Goal: Information Seeking & Learning: Learn about a topic

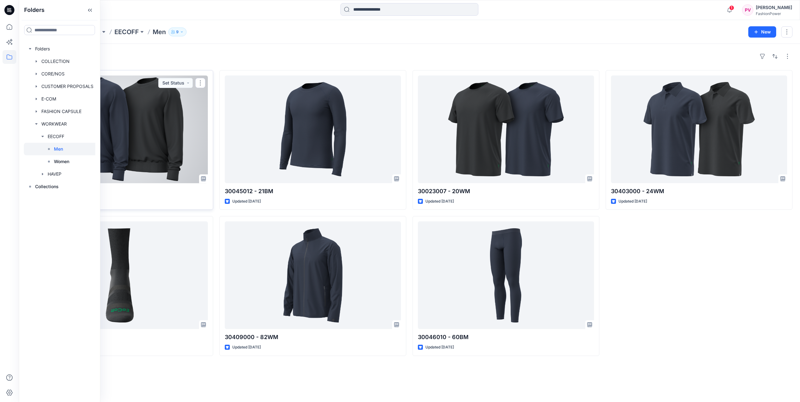
click at [177, 111] on div at bounding box center [120, 130] width 176 height 108
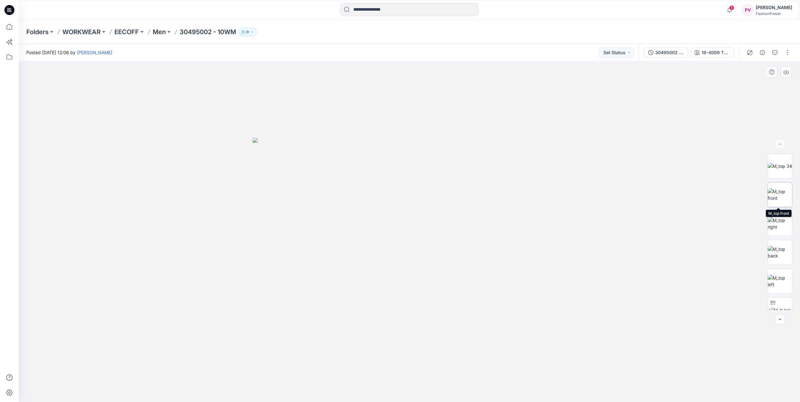
click at [470, 197] on img at bounding box center [780, 194] width 24 height 13
click at [470, 166] on img at bounding box center [780, 166] width 24 height 7
click at [470, 272] on img at bounding box center [780, 269] width 22 height 7
click at [470, 281] on img at bounding box center [780, 297] width 24 height 13
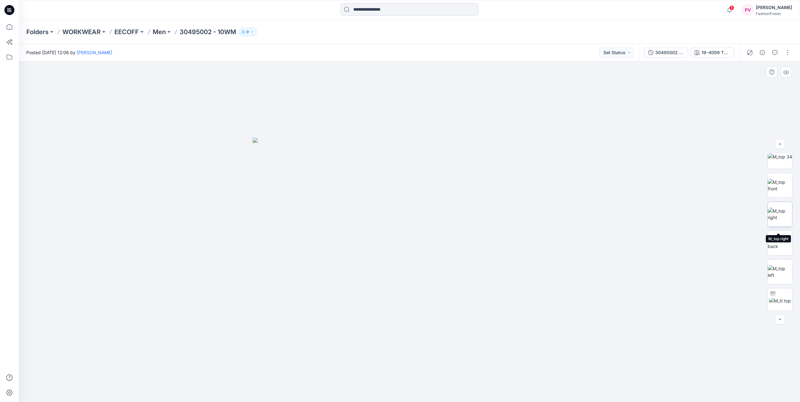
scroll to position [0, 0]
click at [470, 168] on img at bounding box center [780, 166] width 24 height 7
click at [470, 70] on icon "button" at bounding box center [786, 72] width 5 height 5
click at [470, 192] on img at bounding box center [780, 194] width 24 height 13
click at [470, 71] on icon "button" at bounding box center [786, 72] width 5 height 5
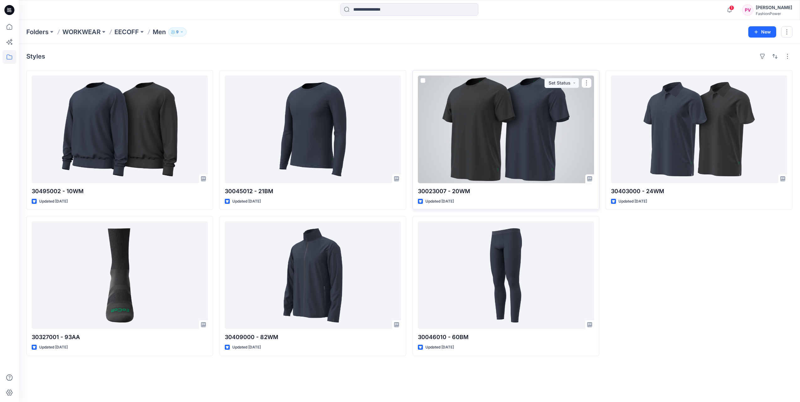
click at [470, 135] on div at bounding box center [506, 130] width 176 height 108
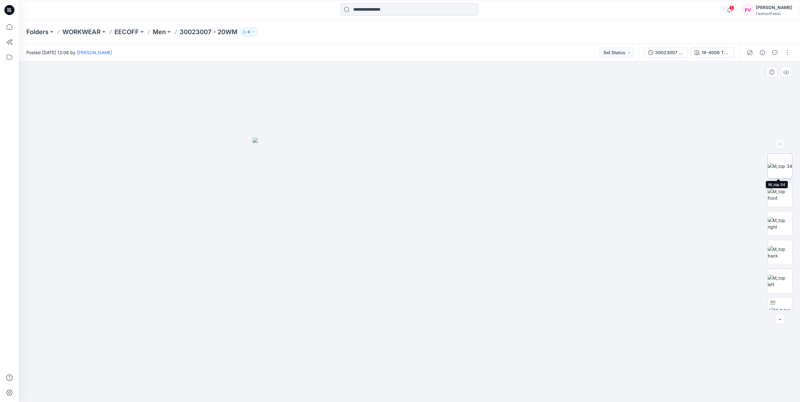
click at [470, 170] on img at bounding box center [780, 166] width 24 height 7
click at [470, 53] on div "19-4006 TPG Black" at bounding box center [716, 52] width 29 height 7
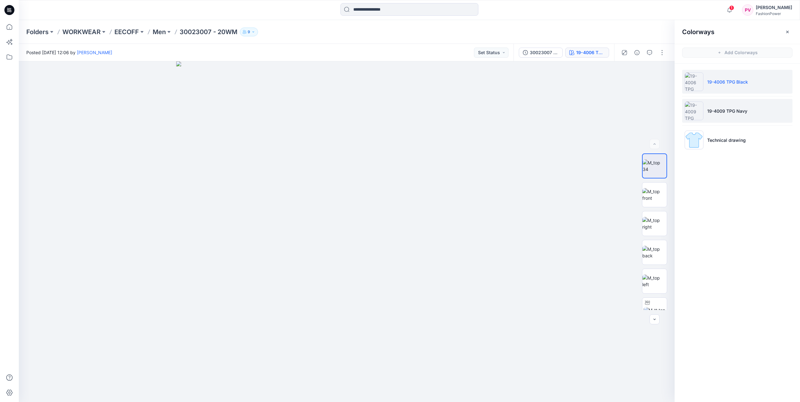
click at [470, 117] on li "19-4009 TPG Navy" at bounding box center [737, 111] width 110 height 24
click at [470, 123] on div at bounding box center [347, 231] width 656 height 341
click at [470, 30] on icon "button" at bounding box center [787, 31] width 5 height 5
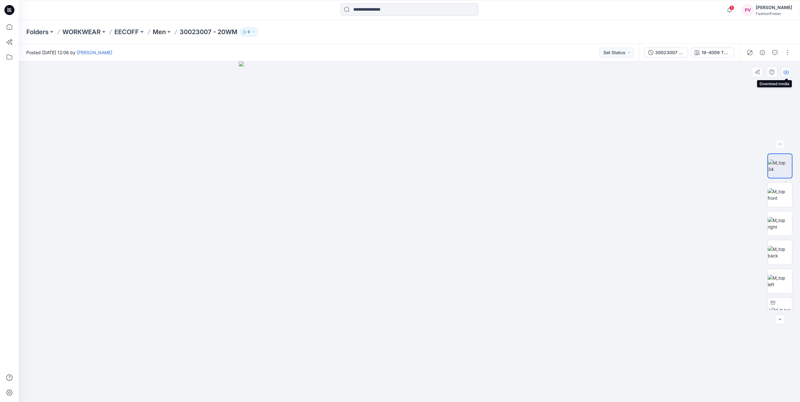
click at [470, 72] on button "button" at bounding box center [786, 71] width 11 height 11
click at [470, 194] on img at bounding box center [780, 194] width 24 height 13
click at [470, 73] on icon "button" at bounding box center [786, 72] width 5 height 5
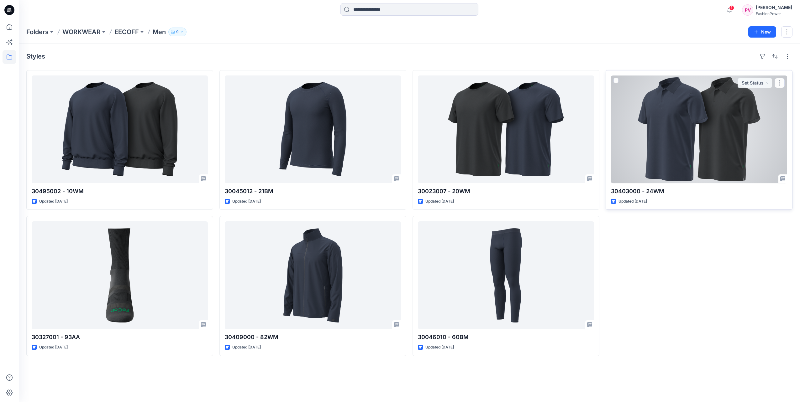
click at [470, 133] on div at bounding box center [699, 130] width 176 height 108
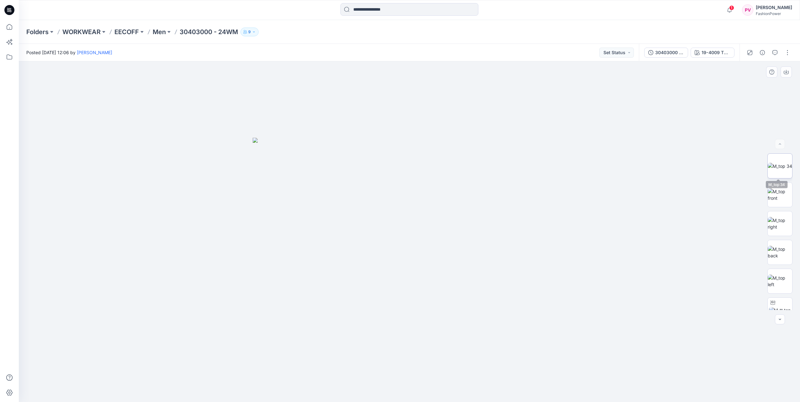
click at [470, 170] on img at bounding box center [780, 166] width 24 height 7
click at [470, 72] on icon "button" at bounding box center [786, 72] width 5 height 5
click at [470, 195] on img at bounding box center [780, 194] width 24 height 13
click at [470, 71] on icon "button" at bounding box center [786, 72] width 5 height 5
click at [470, 250] on img at bounding box center [780, 252] width 24 height 13
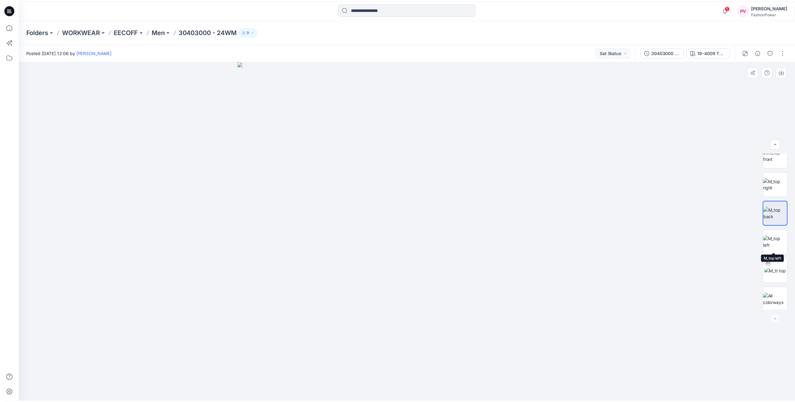
scroll to position [41, 0]
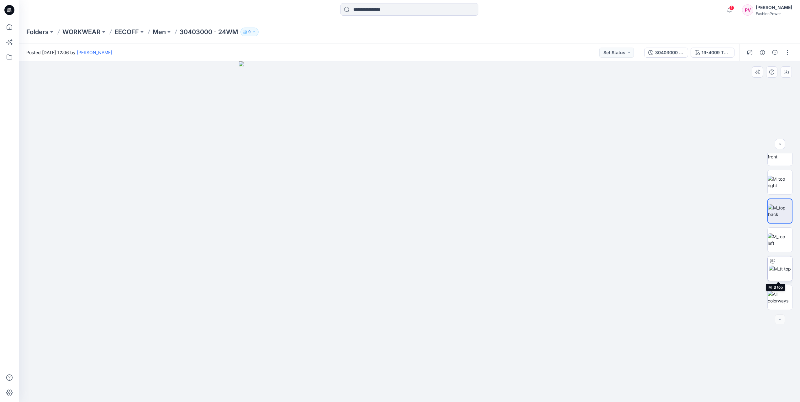
click at [470, 272] on img at bounding box center [780, 269] width 22 height 7
drag, startPoint x: 446, startPoint y: 256, endPoint x: 464, endPoint y: 255, distance: 17.6
click at [464, 255] on div at bounding box center [409, 231] width 781 height 341
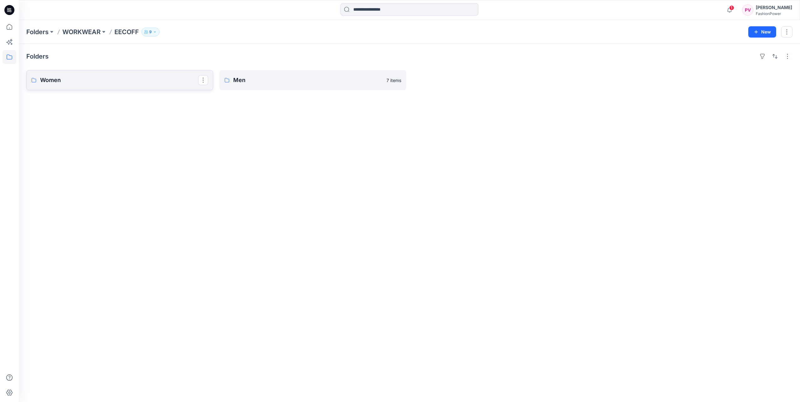
click at [139, 80] on p "Women" at bounding box center [119, 80] width 158 height 9
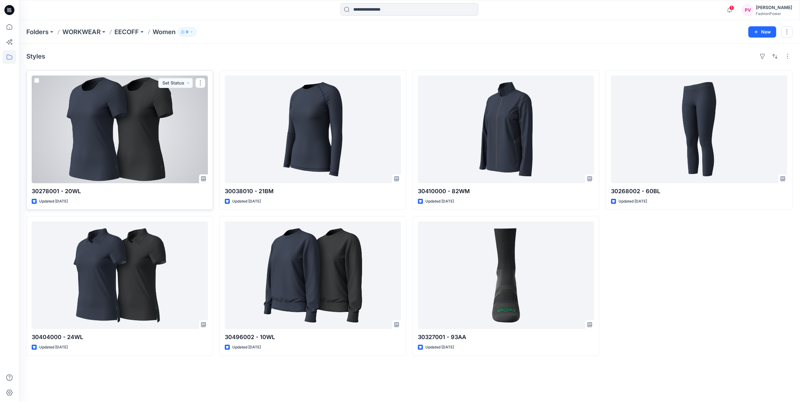
click at [181, 109] on div at bounding box center [120, 130] width 176 height 108
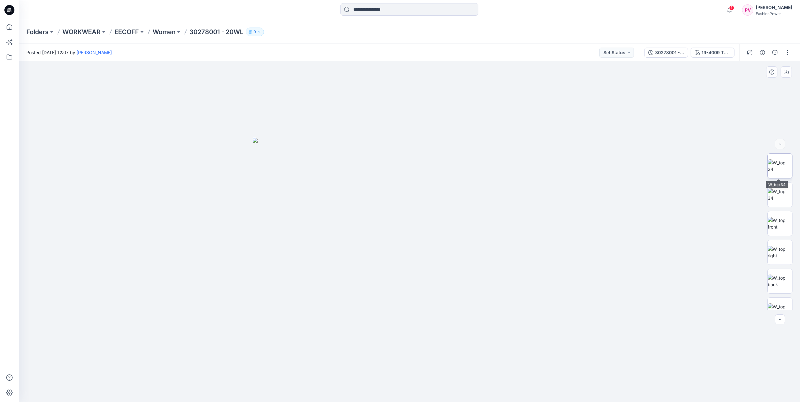
click at [470, 168] on img at bounding box center [780, 166] width 24 height 13
click at [470, 75] on button "button" at bounding box center [786, 71] width 11 height 11
click at [470, 197] on img at bounding box center [780, 194] width 24 height 13
click at [470, 194] on img at bounding box center [780, 194] width 24 height 13
click at [470, 162] on img at bounding box center [780, 166] width 24 height 13
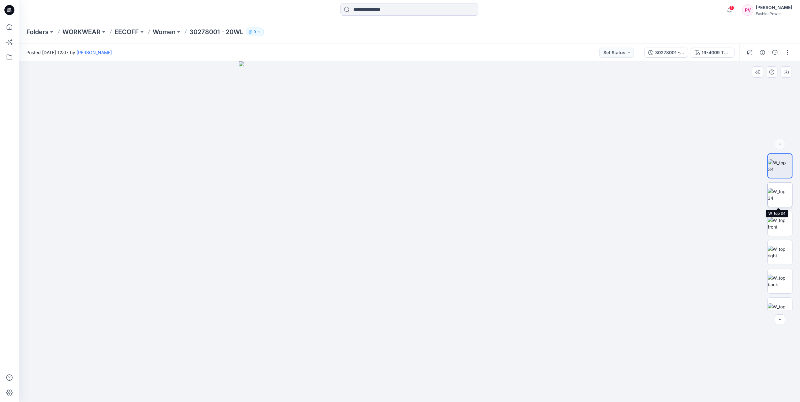
click at [470, 199] on img at bounding box center [780, 194] width 24 height 13
click at [470, 227] on img at bounding box center [780, 223] width 24 height 13
click at [470, 75] on button "button" at bounding box center [786, 71] width 11 height 11
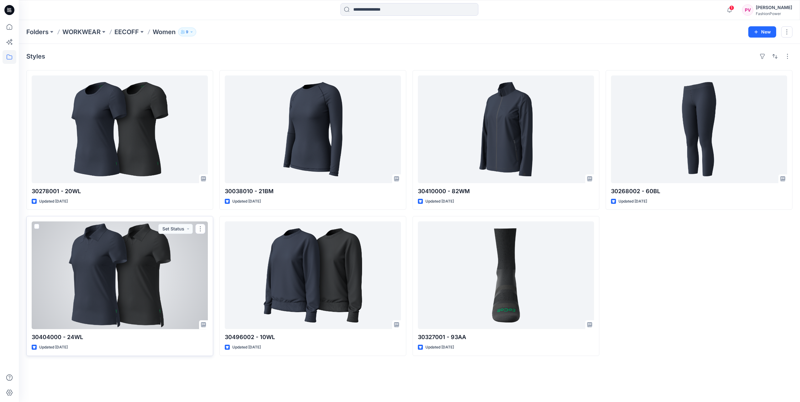
click at [158, 276] on div at bounding box center [120, 276] width 176 height 108
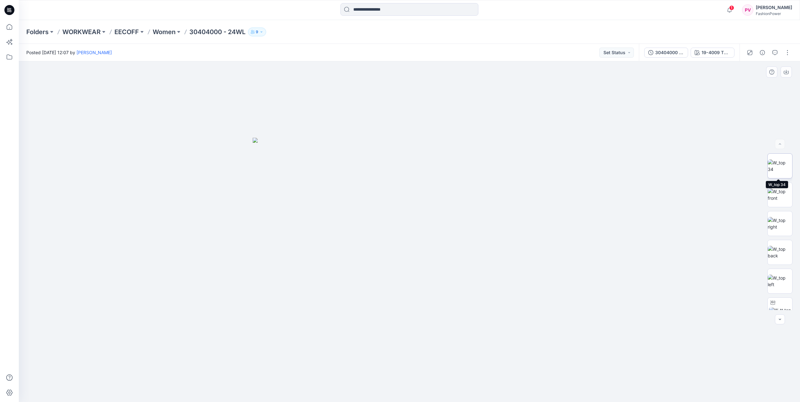
click at [470, 162] on img at bounding box center [780, 166] width 24 height 13
click at [470, 70] on icon "button" at bounding box center [786, 72] width 5 height 5
click at [470, 197] on img at bounding box center [780, 194] width 24 height 13
click at [470, 73] on icon "button" at bounding box center [786, 71] width 3 height 3
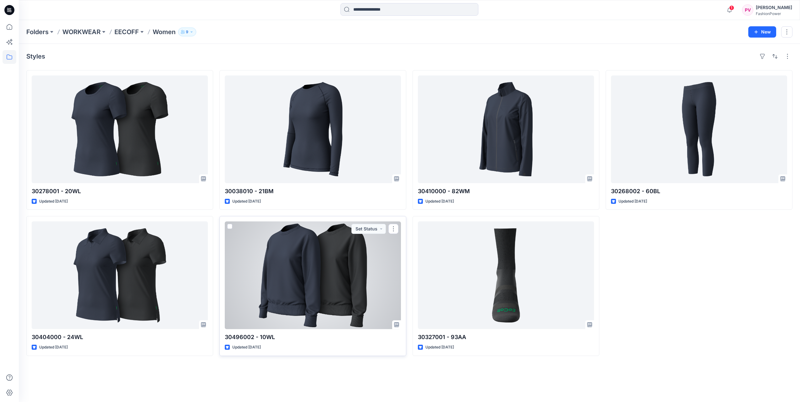
click at [364, 260] on div at bounding box center [313, 276] width 176 height 108
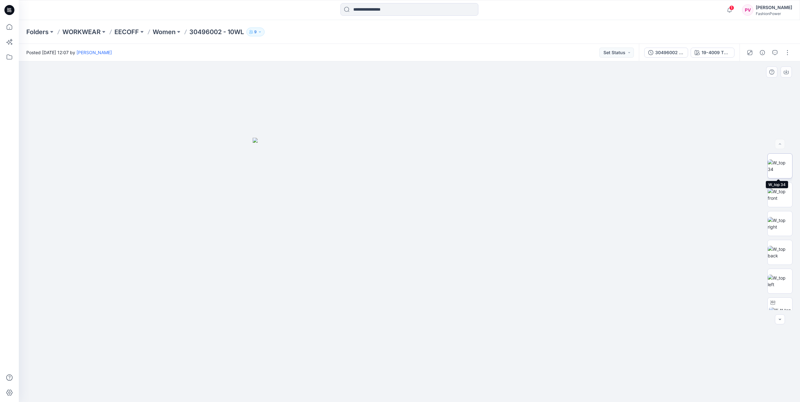
click at [470, 166] on img at bounding box center [780, 166] width 24 height 13
click at [470, 71] on icon "button" at bounding box center [786, 72] width 5 height 5
click at [470, 196] on img at bounding box center [780, 194] width 24 height 13
click at [470, 72] on icon "button" at bounding box center [786, 72] width 5 height 5
click at [10, 55] on icon at bounding box center [10, 57] width 14 height 14
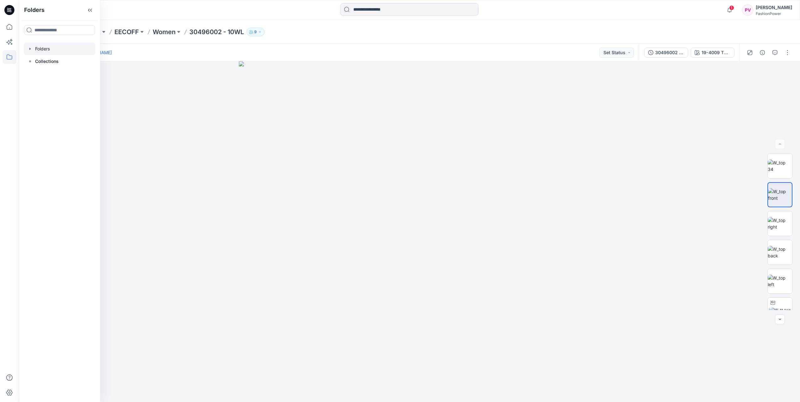
click at [28, 50] on icon "button" at bounding box center [30, 48] width 5 height 5
click at [38, 74] on icon "button" at bounding box center [36, 73] width 5 height 5
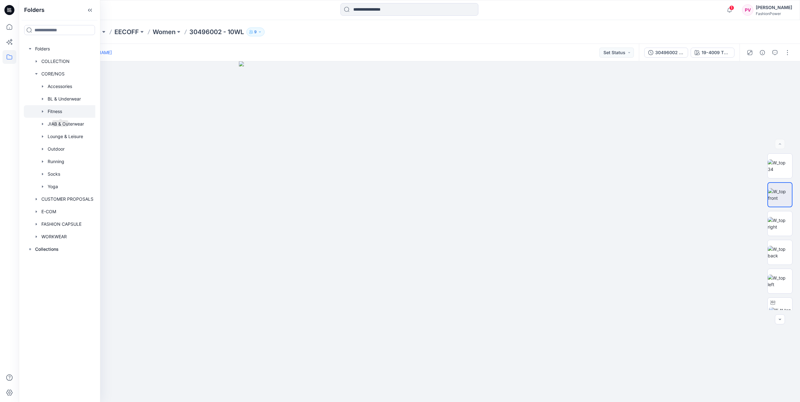
click at [43, 109] on div at bounding box center [60, 111] width 73 height 13
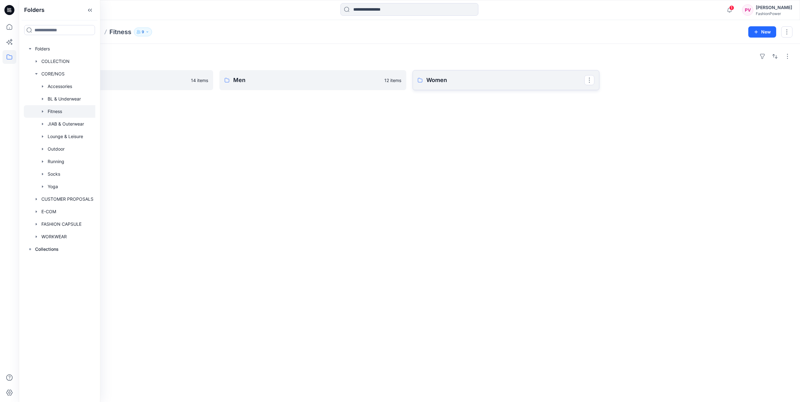
click at [424, 81] on link "Women" at bounding box center [506, 80] width 187 height 20
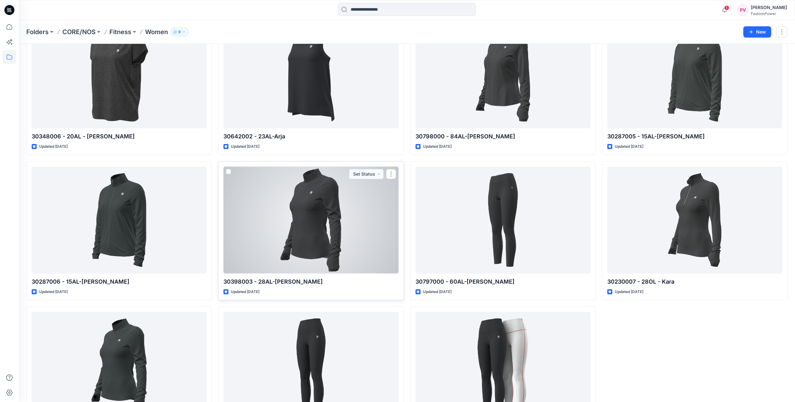
scroll to position [1414, 0]
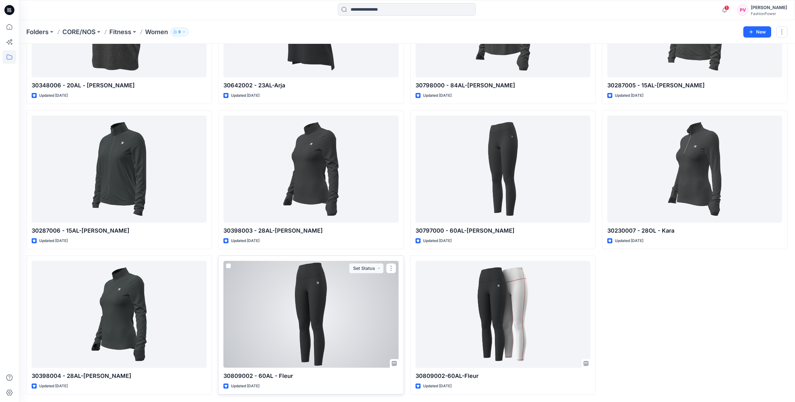
click at [342, 281] on div at bounding box center [310, 314] width 175 height 107
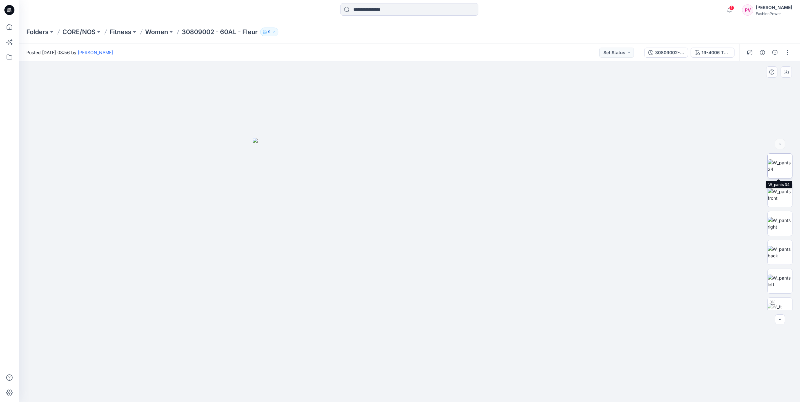
click at [470, 167] on img at bounding box center [780, 166] width 24 height 13
click at [470, 193] on img at bounding box center [780, 194] width 24 height 13
click at [470, 170] on img at bounding box center [780, 166] width 24 height 13
click at [470, 52] on button "19-4006 TPG Caviar" at bounding box center [713, 53] width 44 height 10
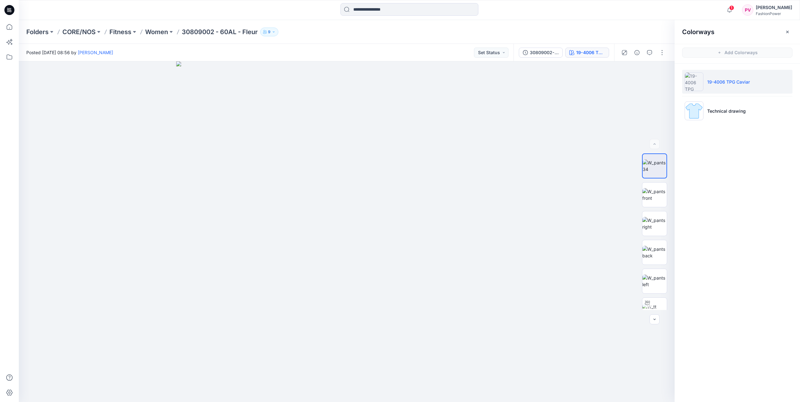
click at [470, 85] on li "19-4006 TPG Caviar" at bounding box center [737, 82] width 110 height 24
drag, startPoint x: 663, startPoint y: 35, endPoint x: 688, endPoint y: 35, distance: 24.8
click at [470, 35] on div "Folders CORE/NOS Fitness Women 30809002 - 60AL - Fleur 9" at bounding box center [384, 32] width 717 height 9
click at [470, 33] on icon "button" at bounding box center [787, 31] width 5 height 5
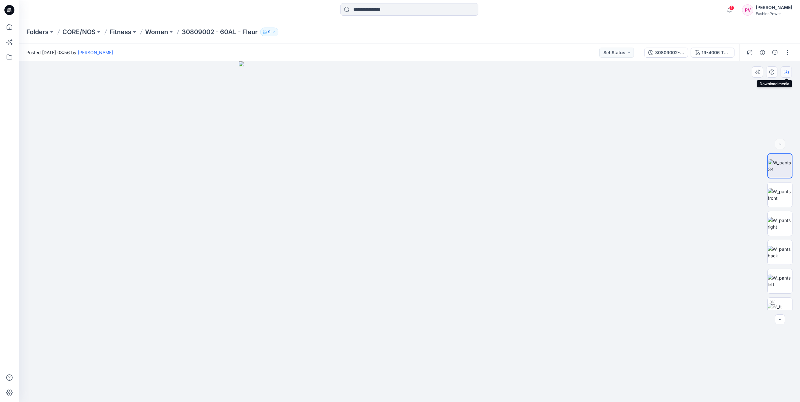
click at [470, 73] on icon "button" at bounding box center [786, 72] width 5 height 5
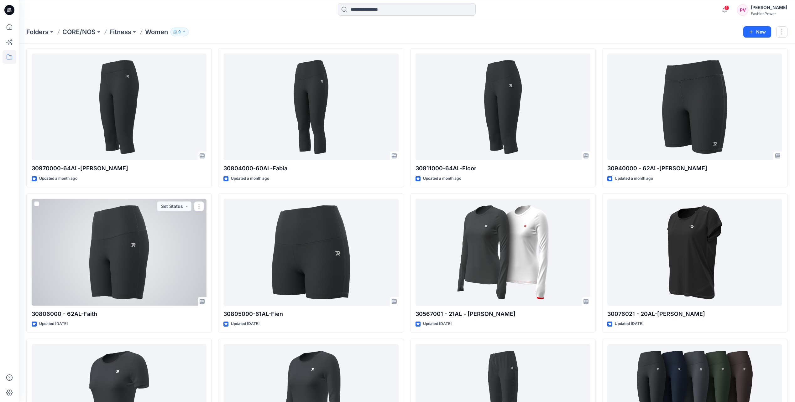
scroll to position [160, 0]
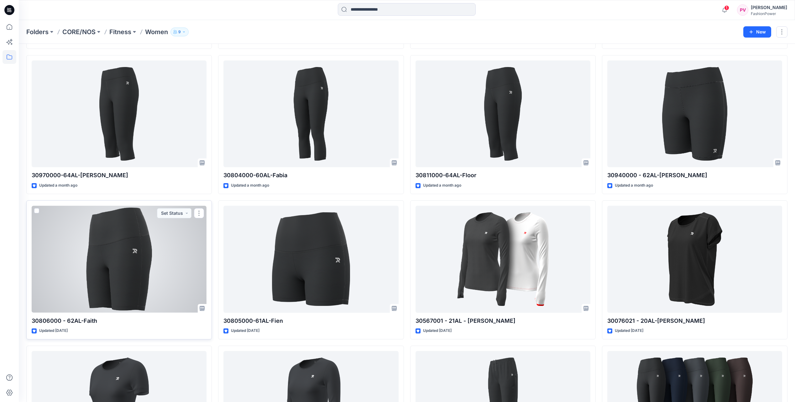
click at [169, 242] on div at bounding box center [119, 259] width 175 height 107
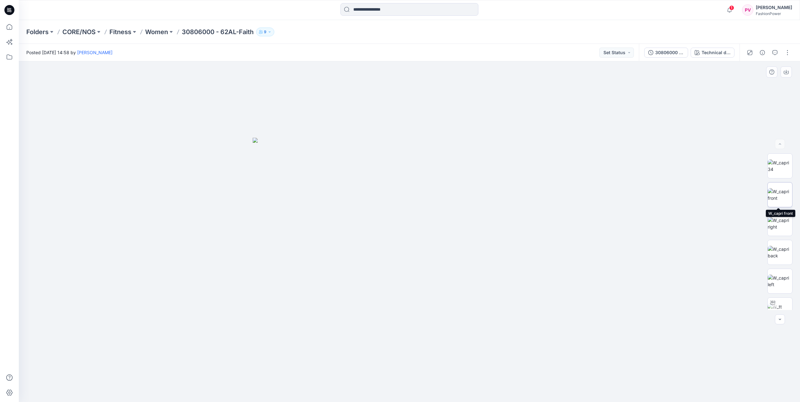
click at [470, 192] on img at bounding box center [780, 194] width 24 height 13
click at [470, 169] on img at bounding box center [780, 166] width 24 height 13
click at [470, 72] on button "button" at bounding box center [786, 71] width 11 height 11
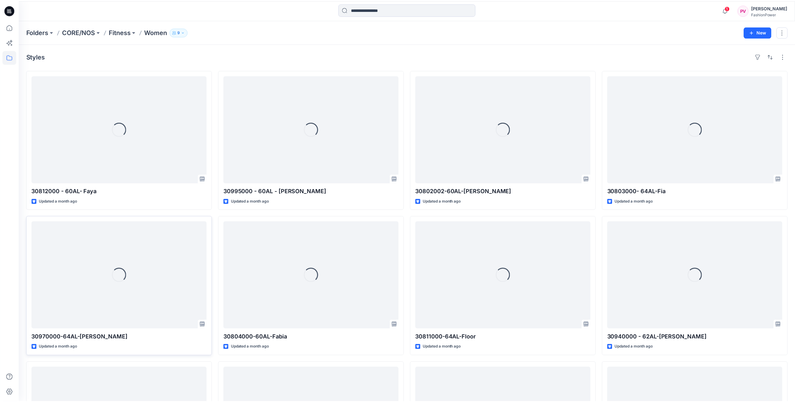
scroll to position [160, 0]
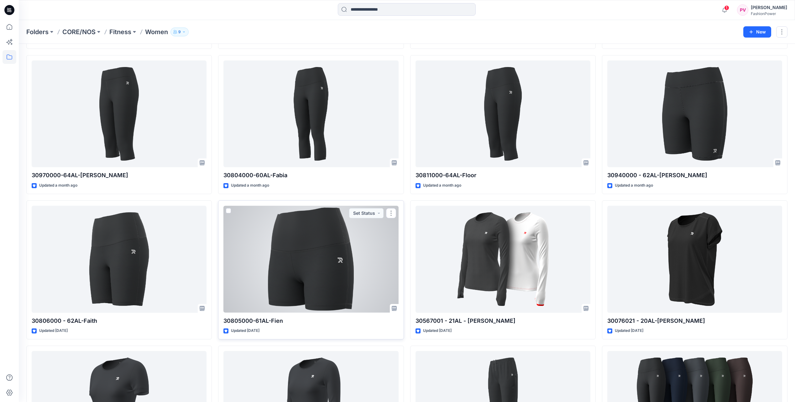
click at [316, 239] on div at bounding box center [310, 259] width 175 height 107
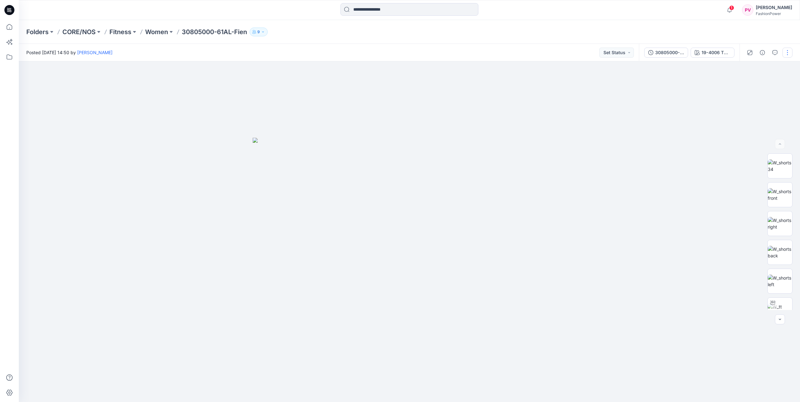
click at [470, 50] on button "button" at bounding box center [787, 53] width 10 height 10
click at [470, 166] on div at bounding box center [409, 231] width 781 height 341
click at [470, 71] on button "button" at bounding box center [786, 71] width 11 height 11
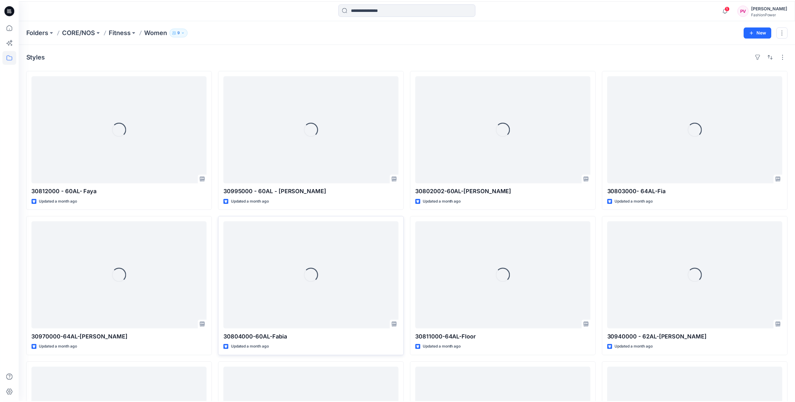
scroll to position [160, 0]
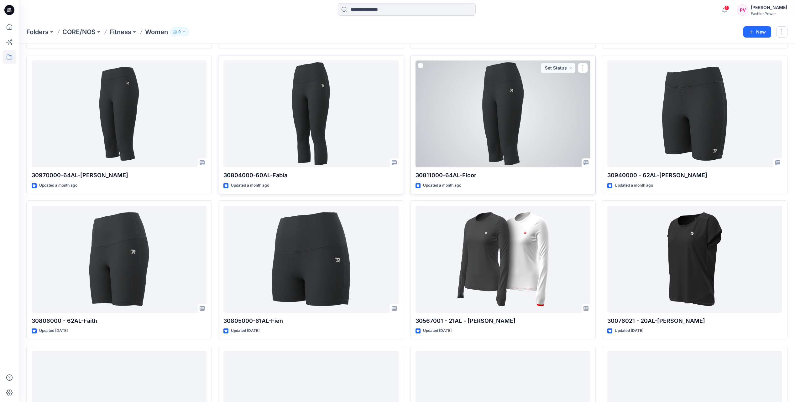
click at [470, 138] on div at bounding box center [503, 113] width 175 height 107
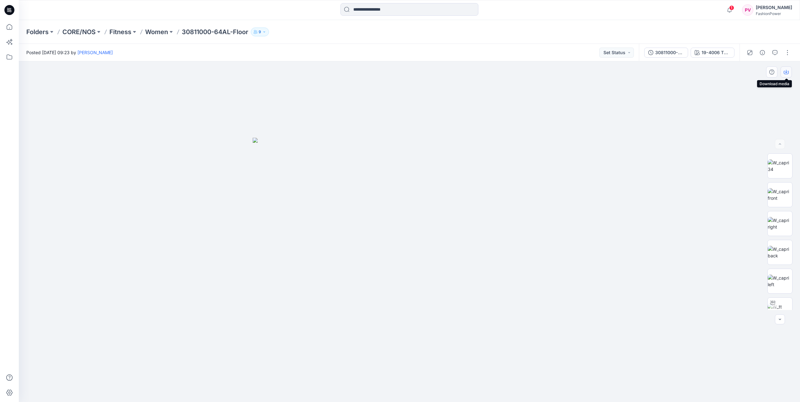
click at [470, 71] on button "button" at bounding box center [786, 71] width 11 height 11
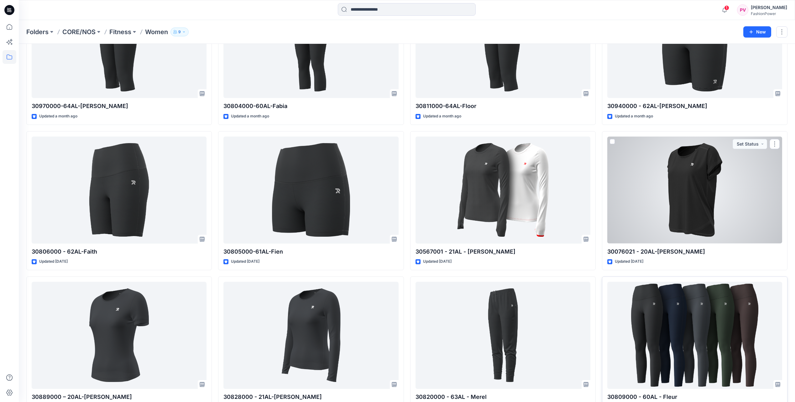
scroll to position [255, 0]
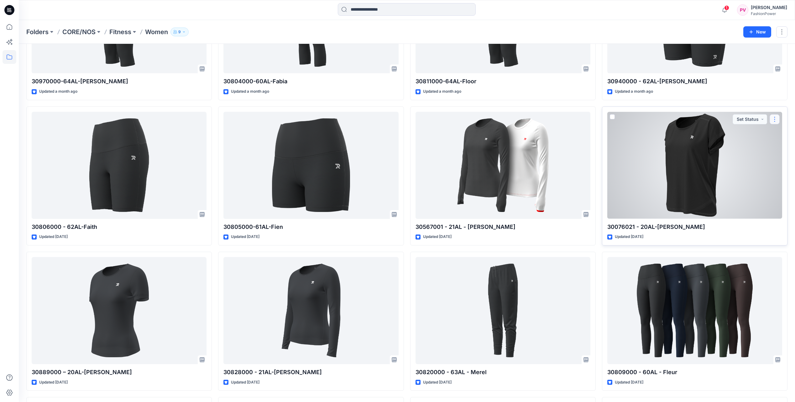
click at [470, 119] on button "button" at bounding box center [775, 119] width 10 height 10
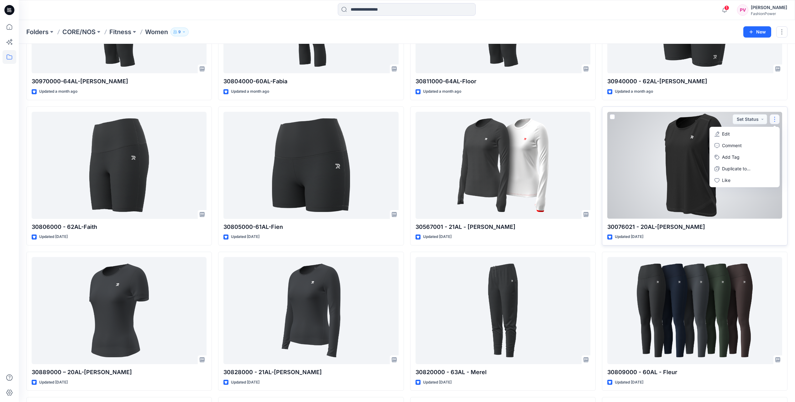
click at [470, 148] on div at bounding box center [694, 165] width 175 height 107
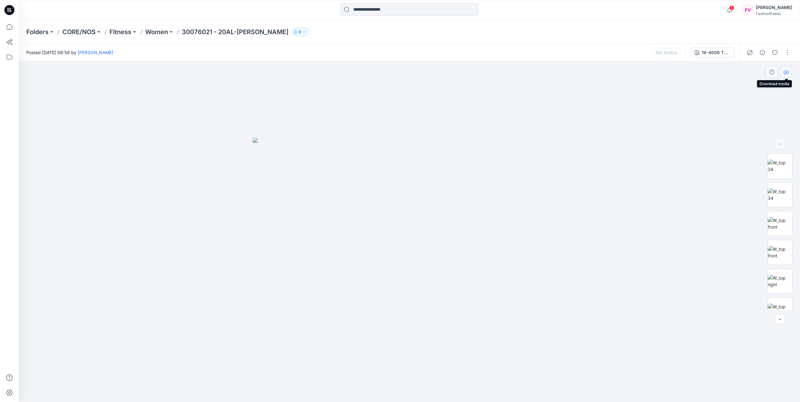
click at [470, 73] on icon "button" at bounding box center [786, 72] width 5 height 5
click at [470, 222] on img at bounding box center [780, 223] width 24 height 13
click at [470, 72] on icon "button" at bounding box center [786, 71] width 3 height 3
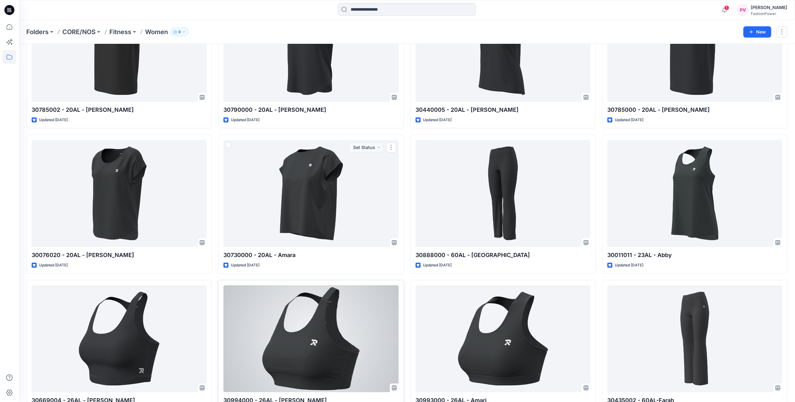
scroll to position [850, 0]
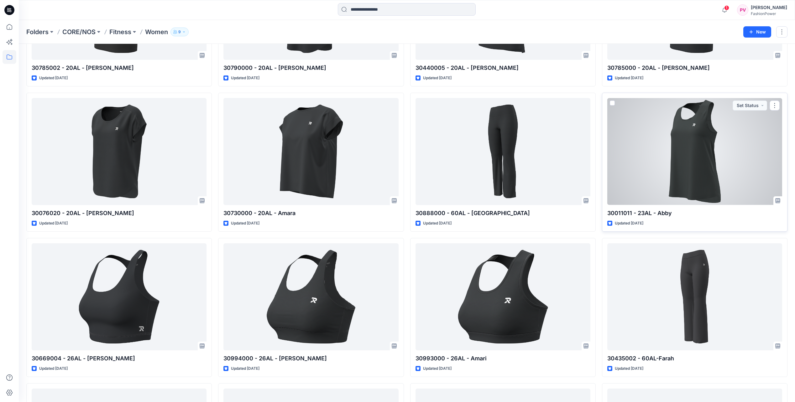
click at [470, 165] on div at bounding box center [694, 151] width 175 height 107
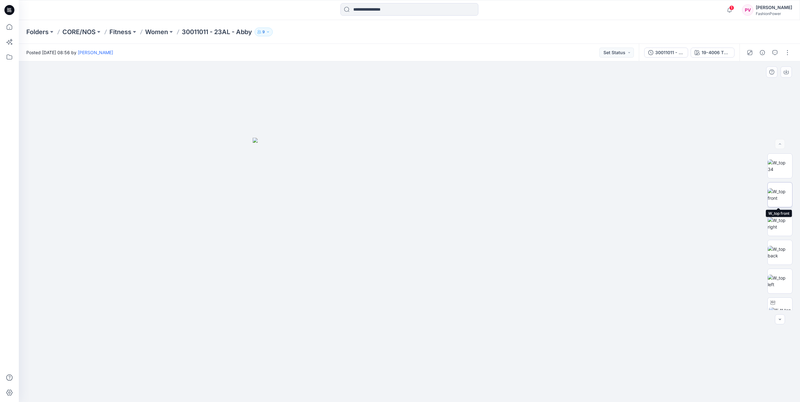
click at [470, 195] on img at bounding box center [780, 194] width 24 height 13
click at [470, 165] on img at bounding box center [780, 166] width 24 height 13
click at [470, 76] on button "button" at bounding box center [786, 71] width 11 height 11
click at [470, 73] on icon "button" at bounding box center [786, 72] width 5 height 5
click at [470, 202] on img at bounding box center [780, 194] width 24 height 13
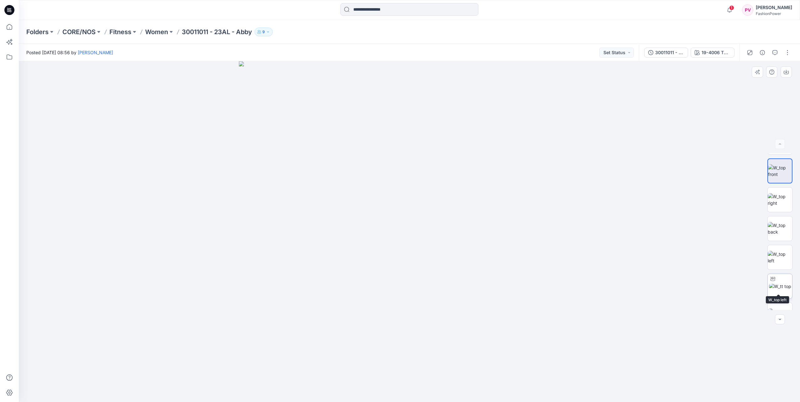
scroll to position [41, 0]
click at [470, 281] on img at bounding box center [780, 297] width 24 height 13
click at [470, 169] on img at bounding box center [780, 166] width 24 height 13
click at [470, 189] on img at bounding box center [780, 194] width 24 height 13
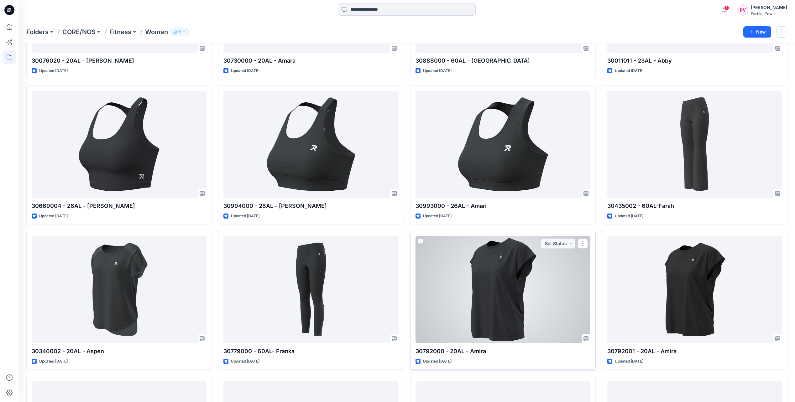
scroll to position [1007, 0]
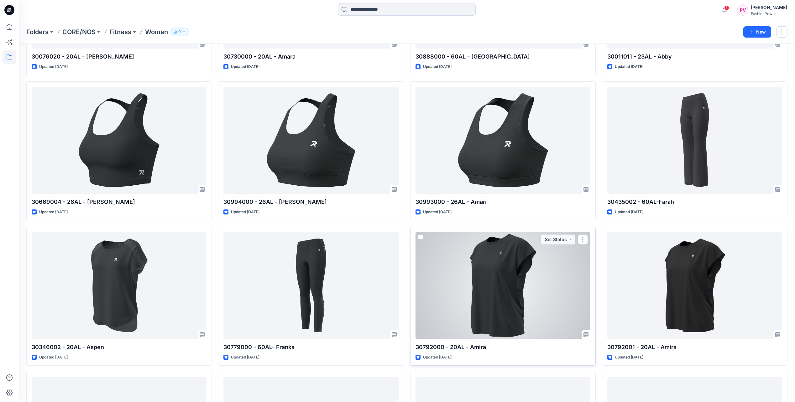
click at [470, 281] on div at bounding box center [503, 285] width 175 height 107
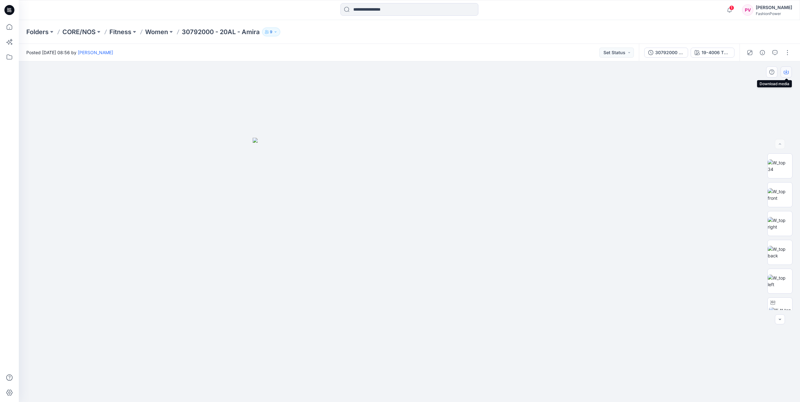
click at [470, 71] on button "button" at bounding box center [786, 71] width 11 height 11
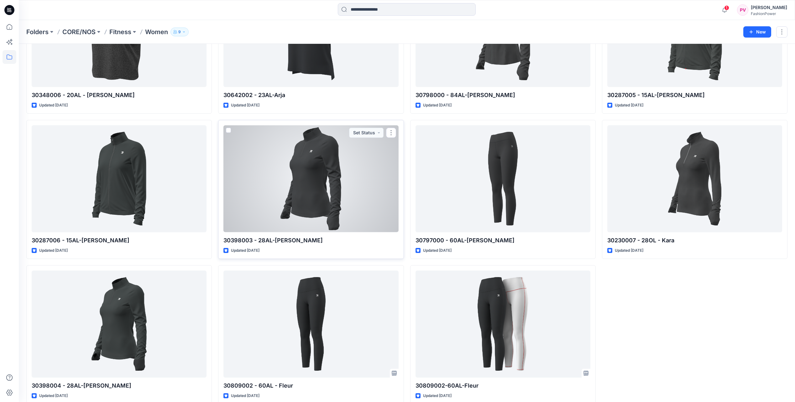
scroll to position [1414, 0]
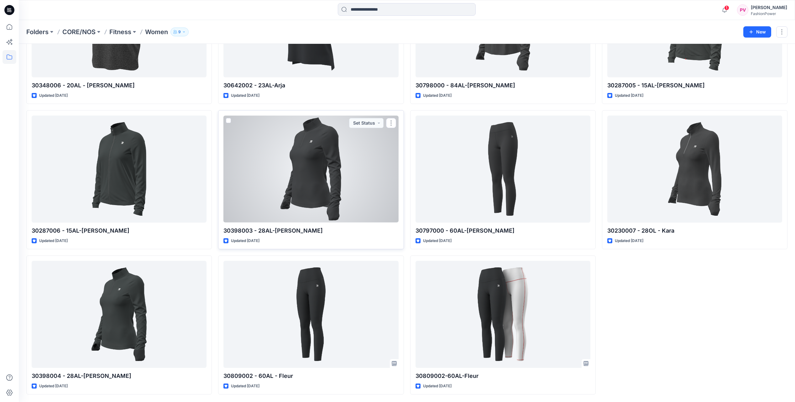
click at [338, 208] on div at bounding box center [310, 169] width 175 height 107
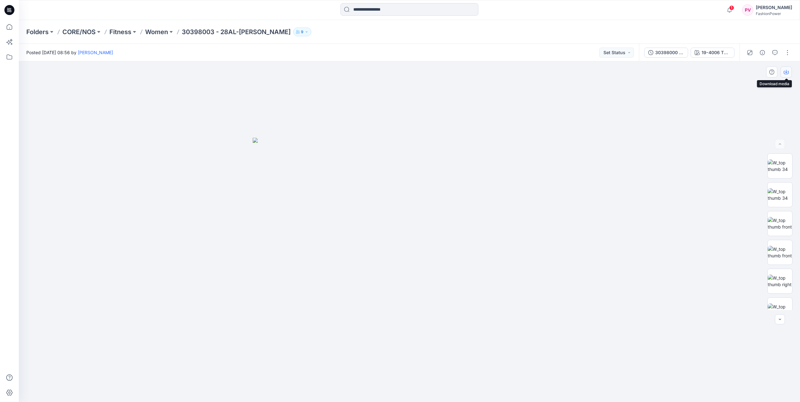
click at [470, 71] on icon "button" at bounding box center [786, 72] width 5 height 5
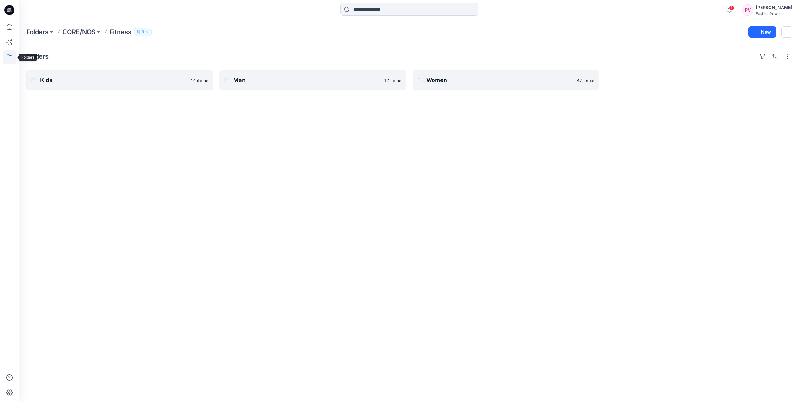
click at [8, 57] on icon at bounding box center [10, 57] width 14 height 14
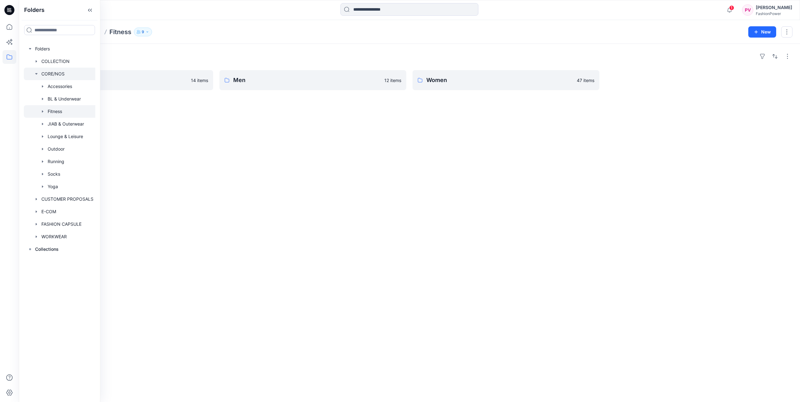
click at [58, 74] on div at bounding box center [60, 74] width 73 height 13
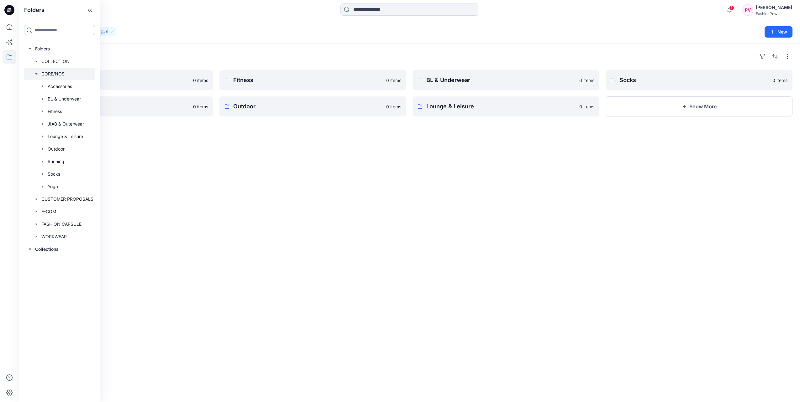
click at [132, 152] on div "Folders Accessories 0 items JIAB & Outerwear 0 items Fitness 0 items Outdoor 0 …" at bounding box center [409, 223] width 781 height 359
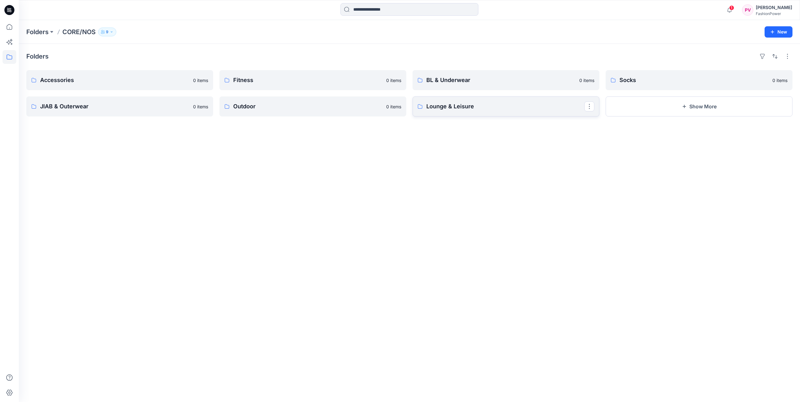
click at [470, 107] on p "Lounge & Leisure" at bounding box center [505, 106] width 158 height 9
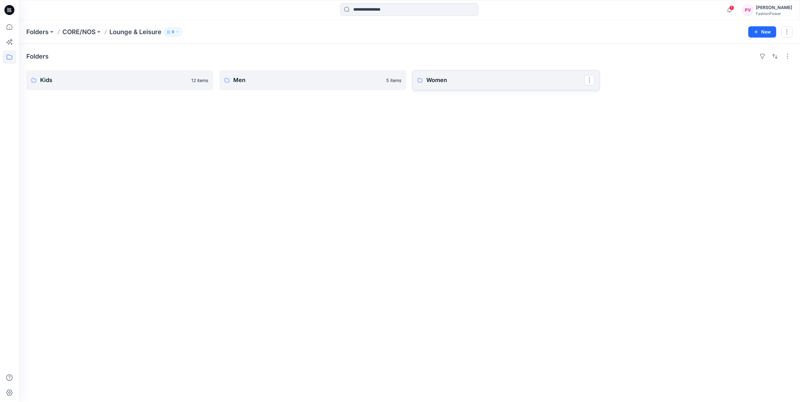
click at [463, 85] on link "Women" at bounding box center [506, 80] width 187 height 20
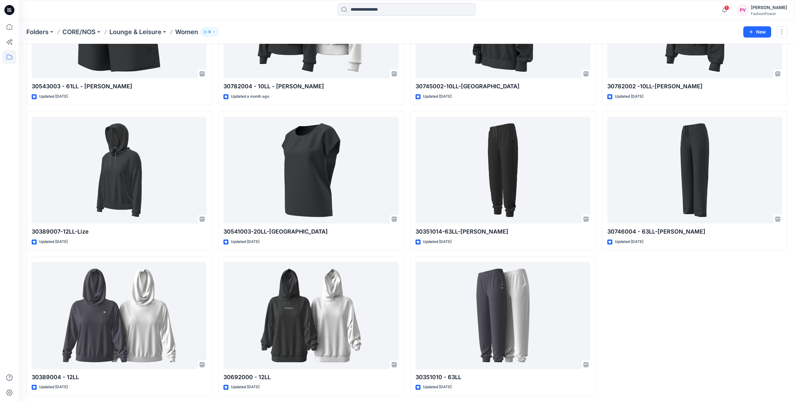
scroll to position [105, 0]
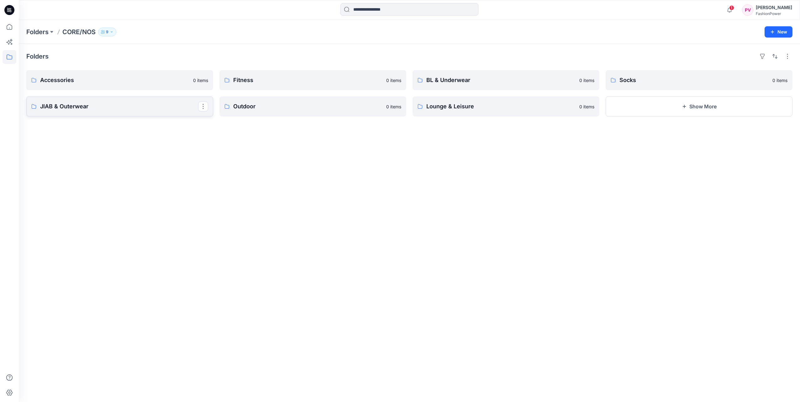
click at [157, 104] on p "JIAB & Outerwear" at bounding box center [119, 106] width 158 height 9
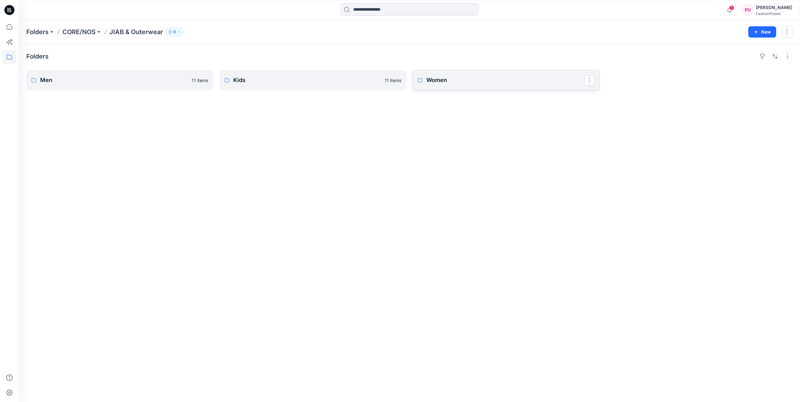
click at [448, 81] on p "Women" at bounding box center [505, 80] width 158 height 9
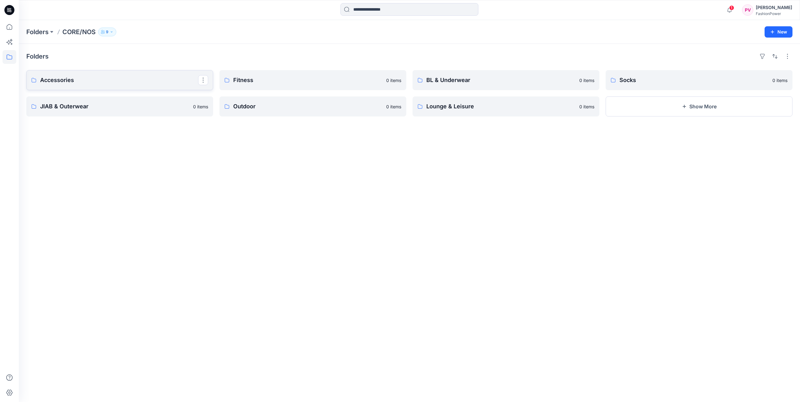
click at [143, 84] on p "Accessories" at bounding box center [119, 80] width 158 height 9
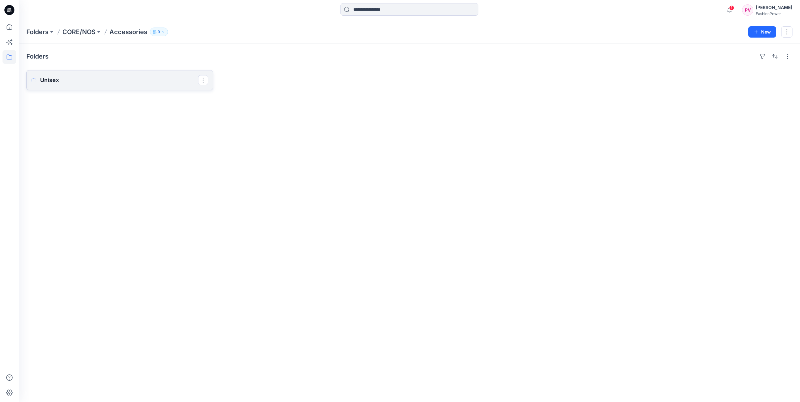
click at [174, 86] on link "Unisex" at bounding box center [119, 80] width 187 height 20
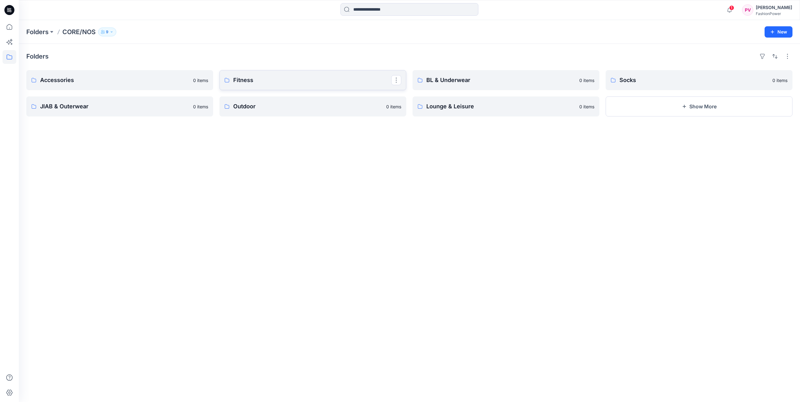
click at [296, 83] on p "Fitness" at bounding box center [312, 80] width 158 height 9
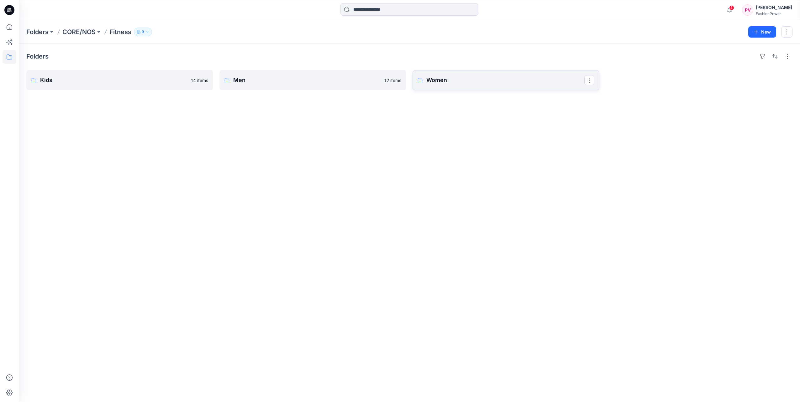
click at [462, 79] on p "Women" at bounding box center [505, 80] width 158 height 9
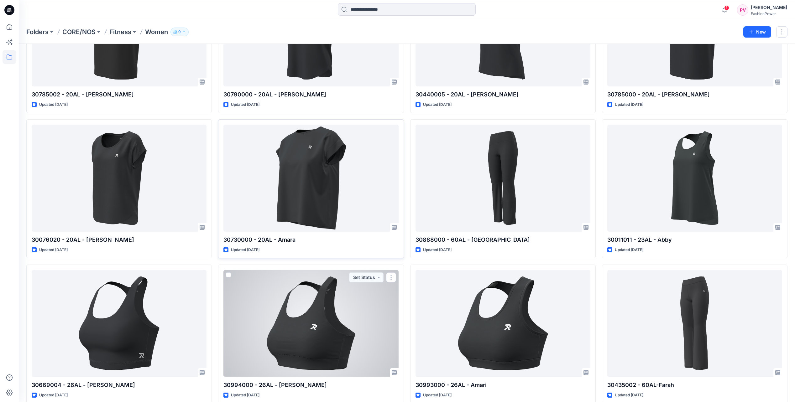
scroll to position [815, 0]
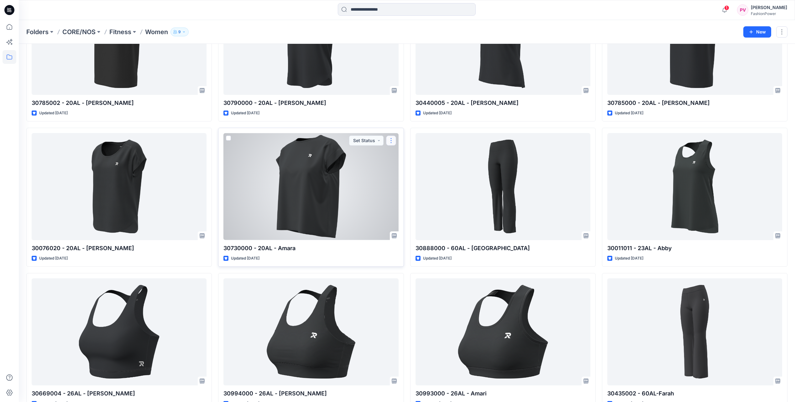
click at [393, 141] on button "button" at bounding box center [391, 141] width 10 height 10
click at [351, 190] on div at bounding box center [310, 186] width 175 height 107
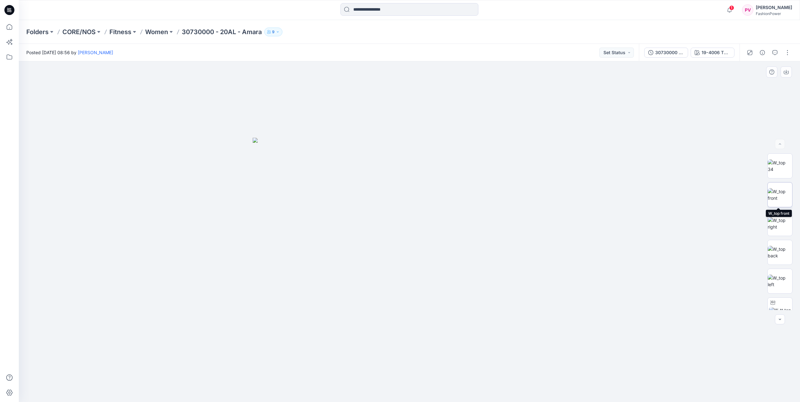
click at [470, 198] on img at bounding box center [780, 194] width 24 height 13
click at [470, 166] on img at bounding box center [780, 166] width 24 height 13
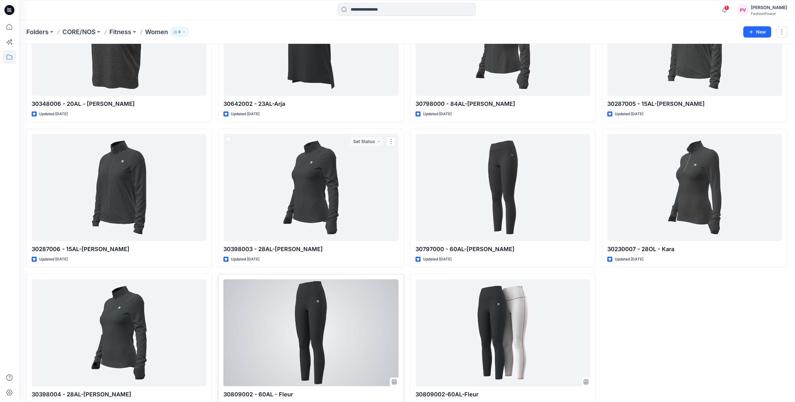
scroll to position [1414, 0]
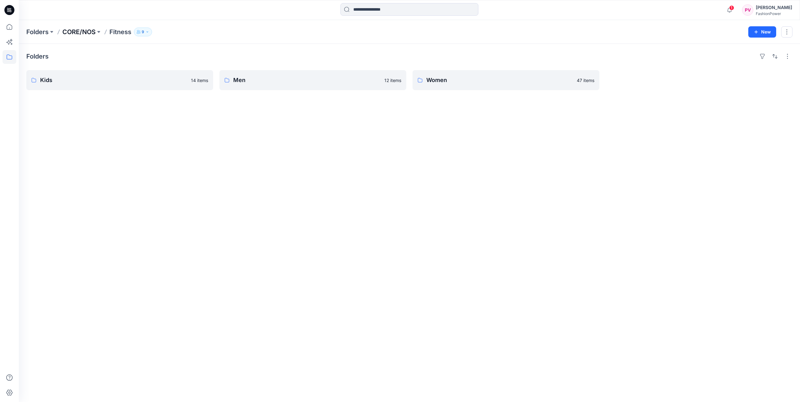
click at [81, 33] on p "CORE/NOS" at bounding box center [78, 32] width 33 height 9
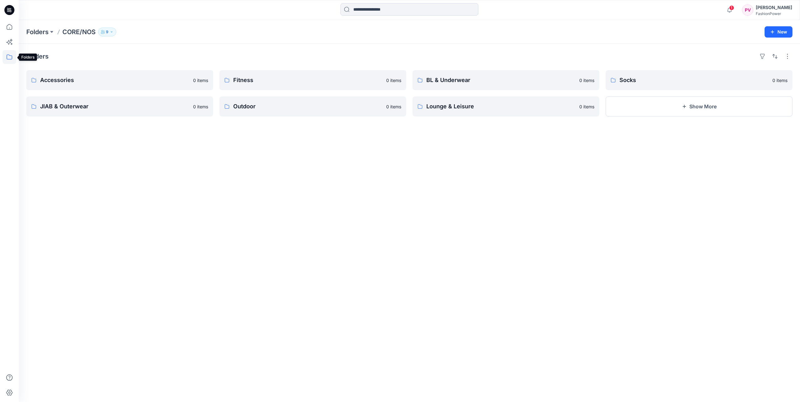
click at [10, 56] on icon at bounding box center [10, 57] width 14 height 14
click at [53, 113] on div at bounding box center [60, 111] width 73 height 13
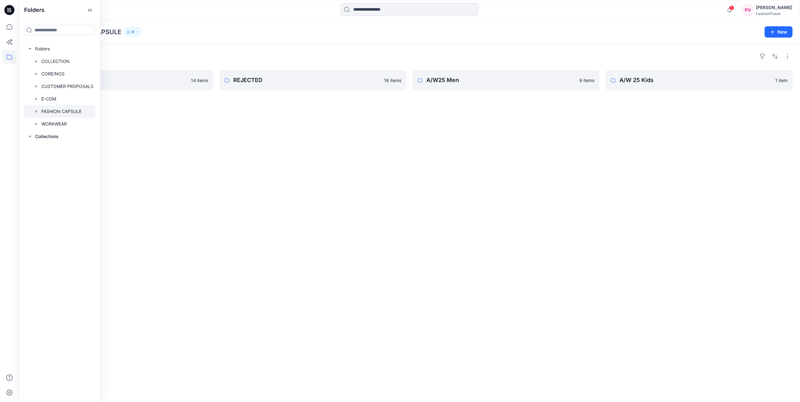
click at [176, 119] on div "Folders A/W25 Women 14 items REJECTED 16 items A/W25 Men 9 items A/W 25 Kids 1 …" at bounding box center [409, 223] width 781 height 359
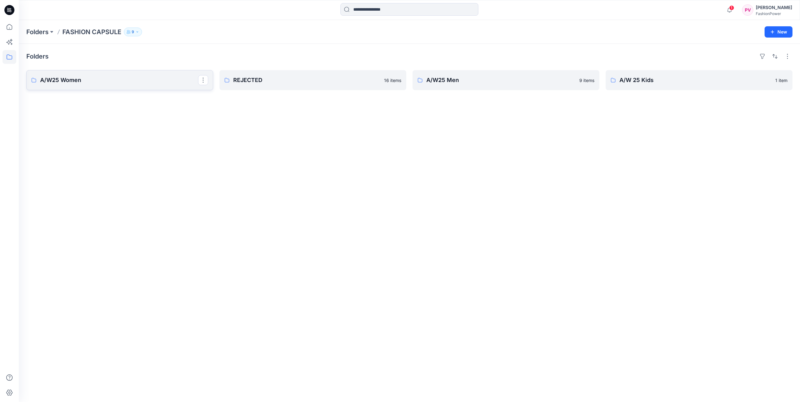
click at [137, 85] on link "A/W25 Women" at bounding box center [119, 80] width 187 height 20
click at [11, 55] on icon at bounding box center [10, 57] width 14 height 14
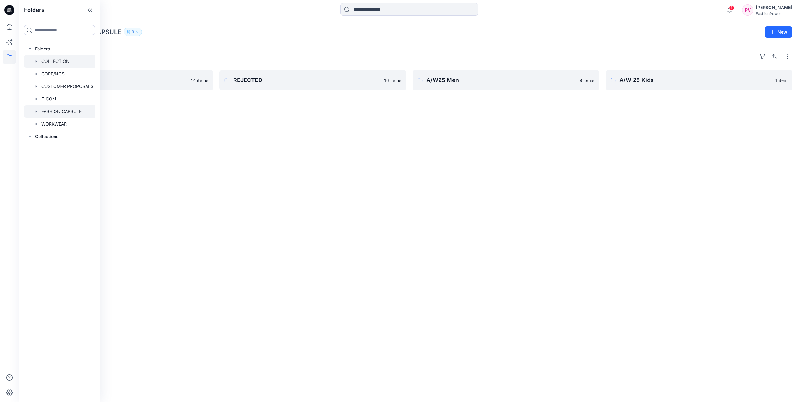
click at [62, 61] on div at bounding box center [60, 61] width 73 height 13
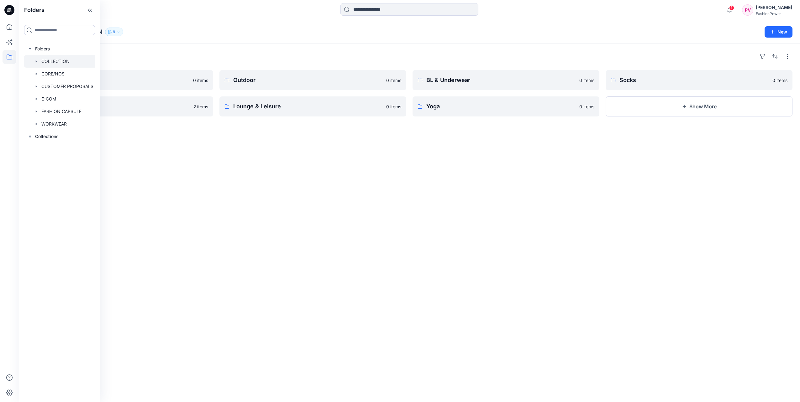
drag, startPoint x: 423, startPoint y: 179, endPoint x: 229, endPoint y: 134, distance: 198.8
click at [422, 179] on div "Folders Accessories 0 items JIAB & Outerwear 2 items Outdoor 0 items Lounge & L…" at bounding box center [409, 223] width 781 height 359
click at [470, 111] on link "Yoga" at bounding box center [506, 107] width 187 height 20
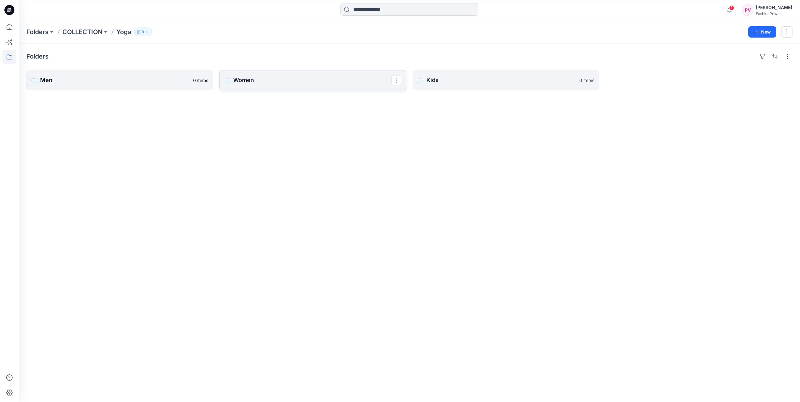
click at [284, 84] on p "Women" at bounding box center [312, 80] width 158 height 9
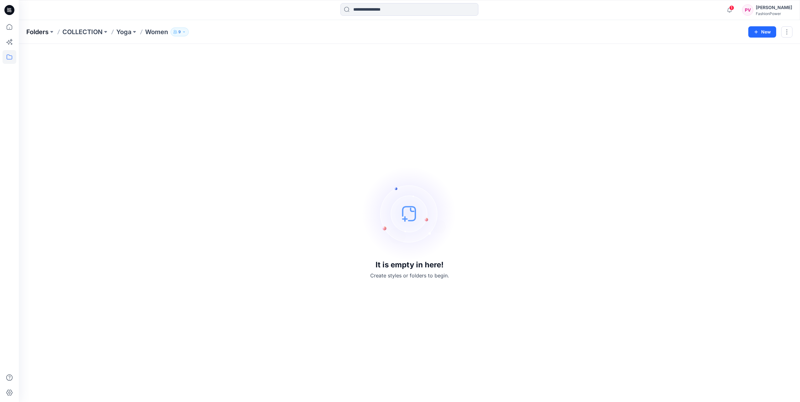
click at [28, 32] on p "Folders" at bounding box center [37, 32] width 22 height 9
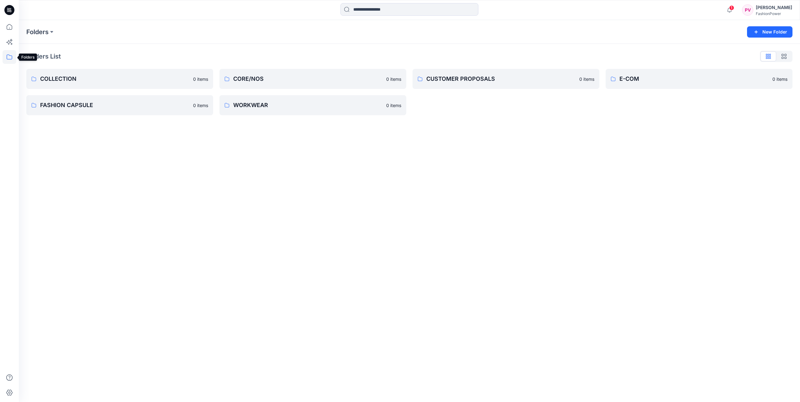
click at [13, 57] on icon at bounding box center [10, 57] width 14 height 14
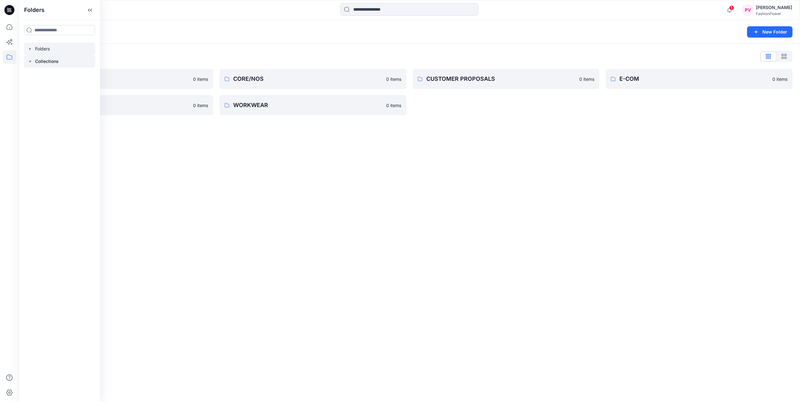
click at [44, 56] on div at bounding box center [59, 61] width 71 height 13
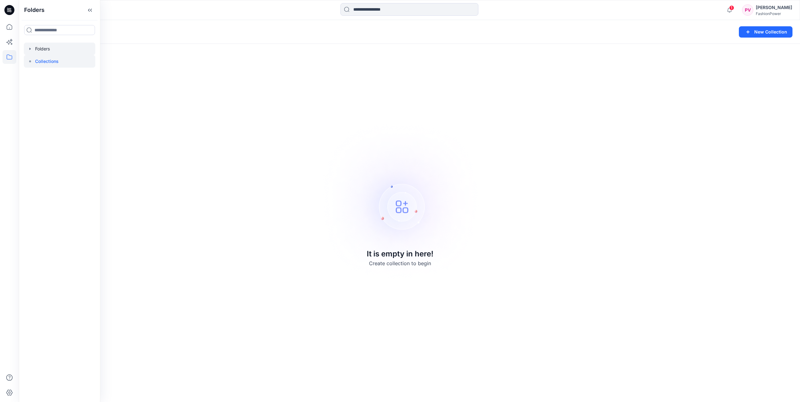
click at [32, 49] on icon "button" at bounding box center [30, 48] width 5 height 5
click at [52, 96] on div at bounding box center [60, 99] width 73 height 13
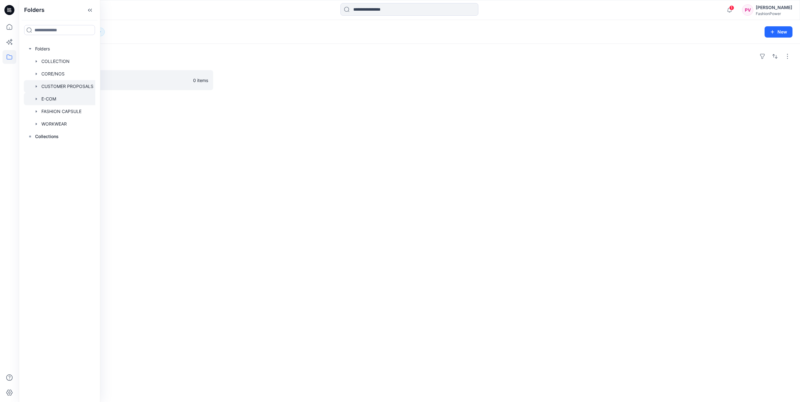
click at [60, 88] on div at bounding box center [60, 86] width 73 height 13
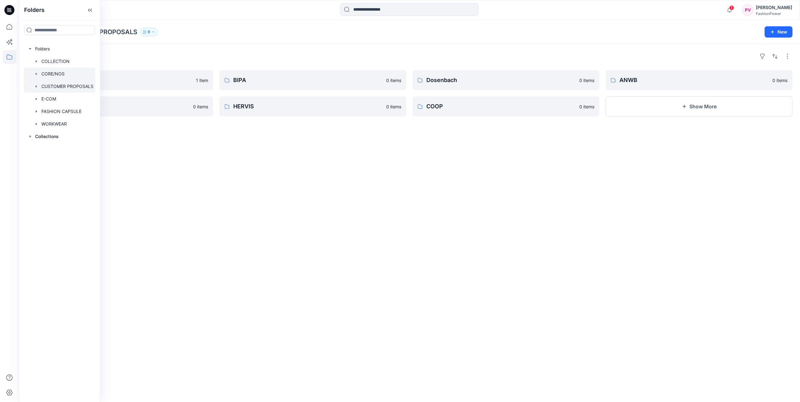
click at [65, 74] on div at bounding box center [60, 74] width 73 height 13
click at [288, 158] on div "Folders Accessories 0 items JIAB & Outerwear 0 items Fitness 0 items Outdoor 0 …" at bounding box center [409, 223] width 781 height 359
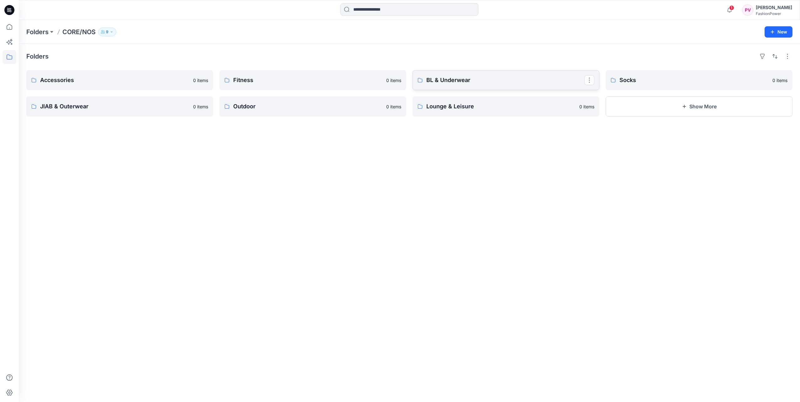
click at [461, 85] on link "BL & Underwear" at bounding box center [506, 80] width 187 height 20
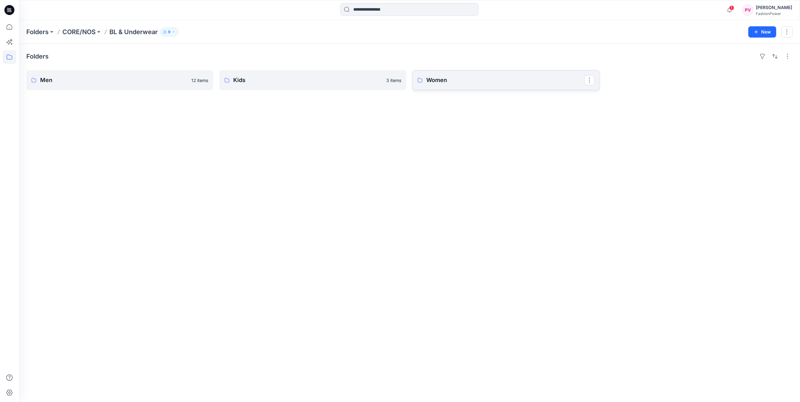
click at [460, 76] on p "Women" at bounding box center [505, 80] width 158 height 9
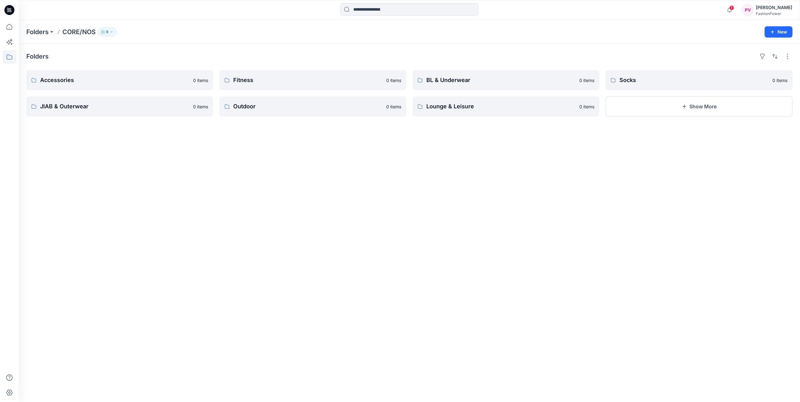
click at [306, 161] on div "Folders Accessories 0 items JIAB & Outerwear 0 items Fitness 0 items Outdoor 0 …" at bounding box center [409, 223] width 781 height 359
